Goal: Task Accomplishment & Management: Complete application form

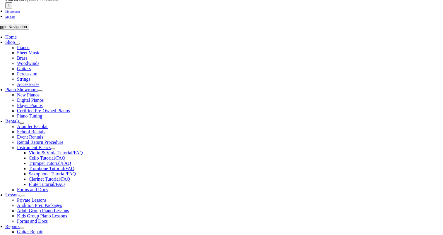
scroll to position [105, 0]
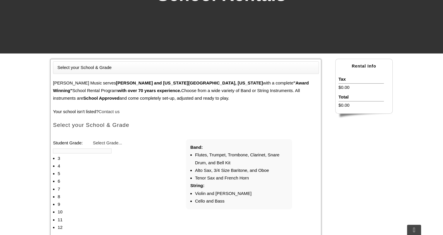
click at [123, 155] on li "3" at bounding box center [90, 159] width 65 height 8
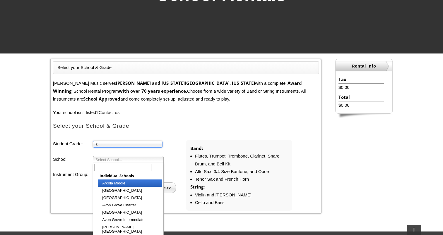
click at [124, 157] on span "Select School..." at bounding box center [125, 160] width 60 height 7
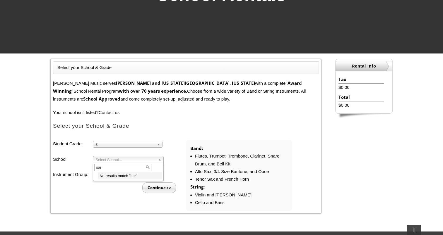
type input "sara"
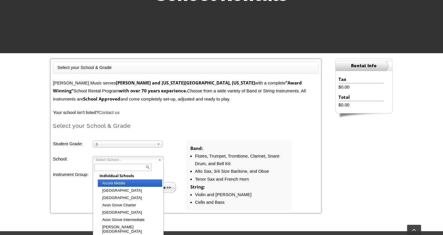
click at [111, 159] on span "Select School..." at bounding box center [125, 160] width 60 height 7
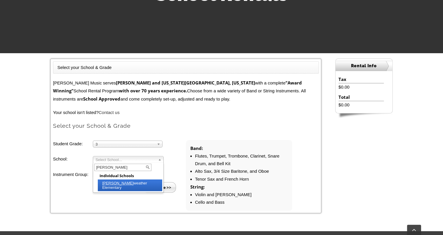
type input "stark"
click at [120, 185] on li "Stark weather Elementary" at bounding box center [130, 186] width 64 height 12
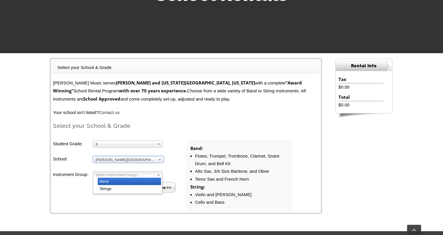
click at [115, 176] on span "Select Instrument Group..." at bounding box center [124, 175] width 59 height 7
drag, startPoint x: 110, startPoint y: 192, endPoint x: 111, endPoint y: 188, distance: 3.8
click at [111, 188] on div "Band Strings" at bounding box center [128, 186] width 70 height 16
click at [168, 188] on input "Continue >>" at bounding box center [159, 187] width 34 height 11
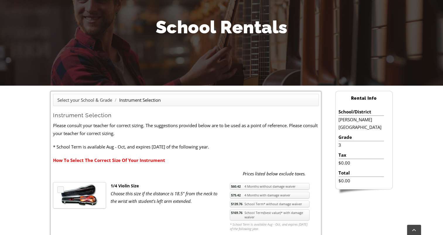
scroll to position [86, 0]
